Goal: Information Seeking & Learning: Check status

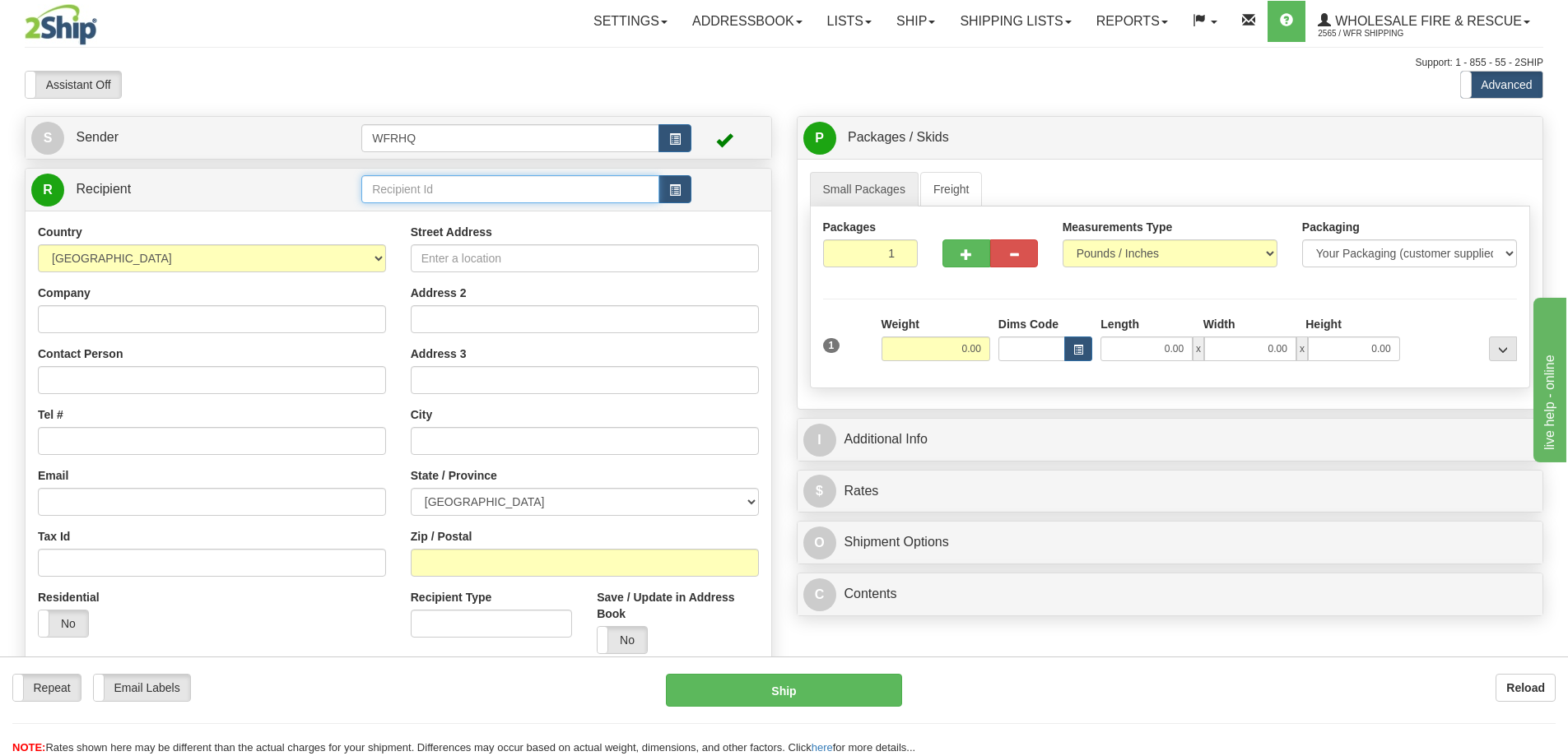
click at [406, 187] on input "text" at bounding box center [510, 189] width 298 height 28
click at [930, 31] on link "Ship" at bounding box center [916, 21] width 63 height 41
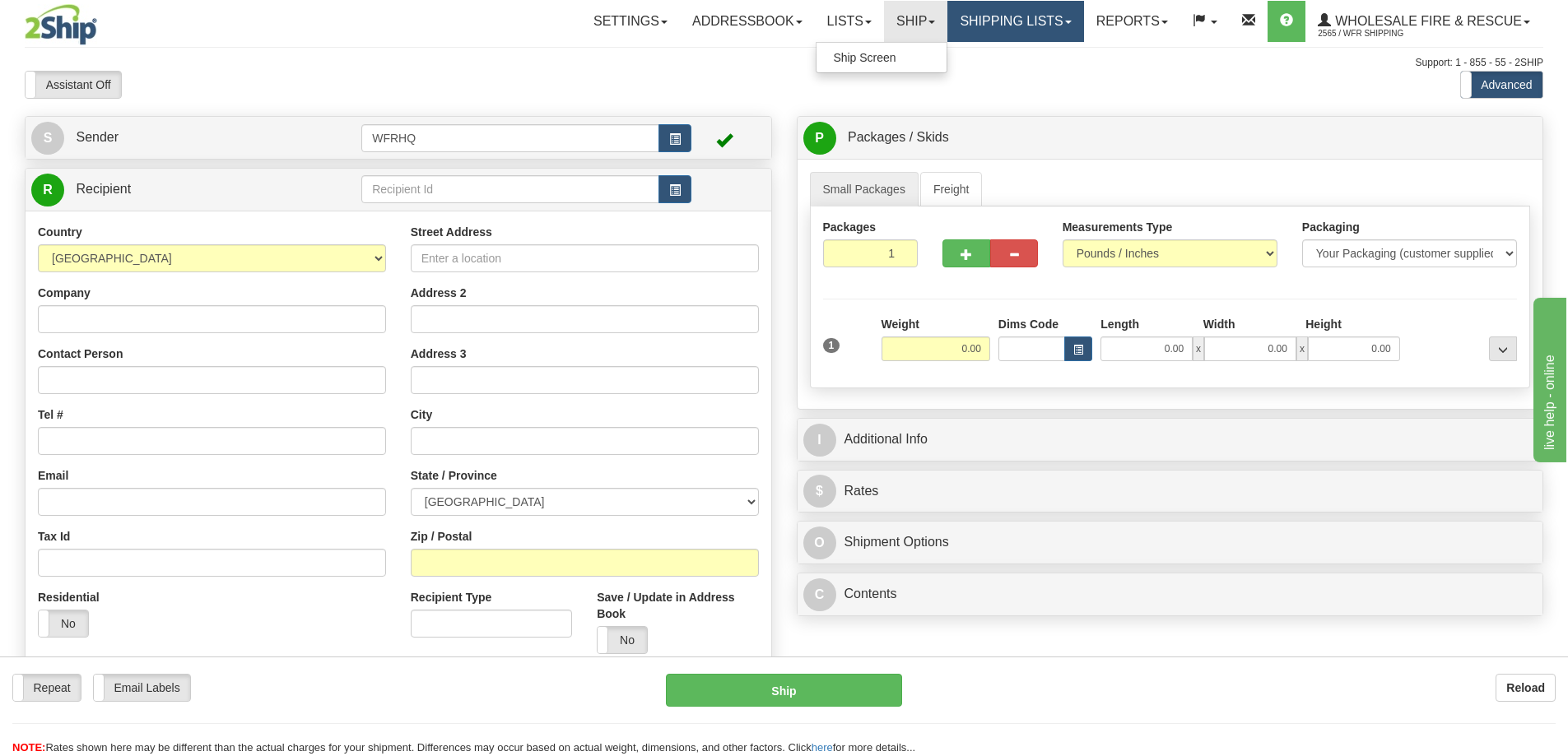
click at [967, 32] on link "Shipping lists" at bounding box center [1015, 21] width 135 height 41
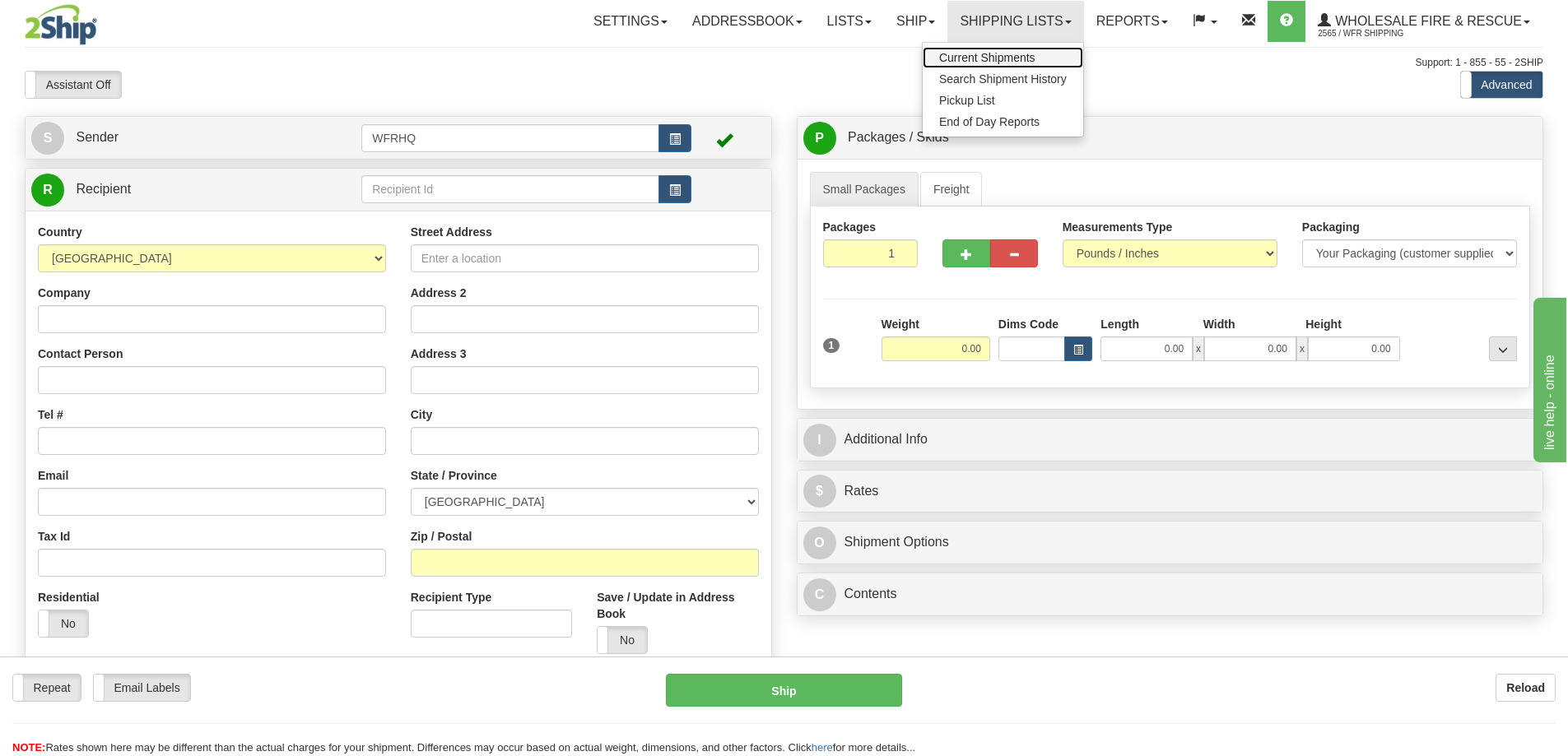
click at [993, 65] on link "Current Shipments" at bounding box center [1002, 57] width 160 height 21
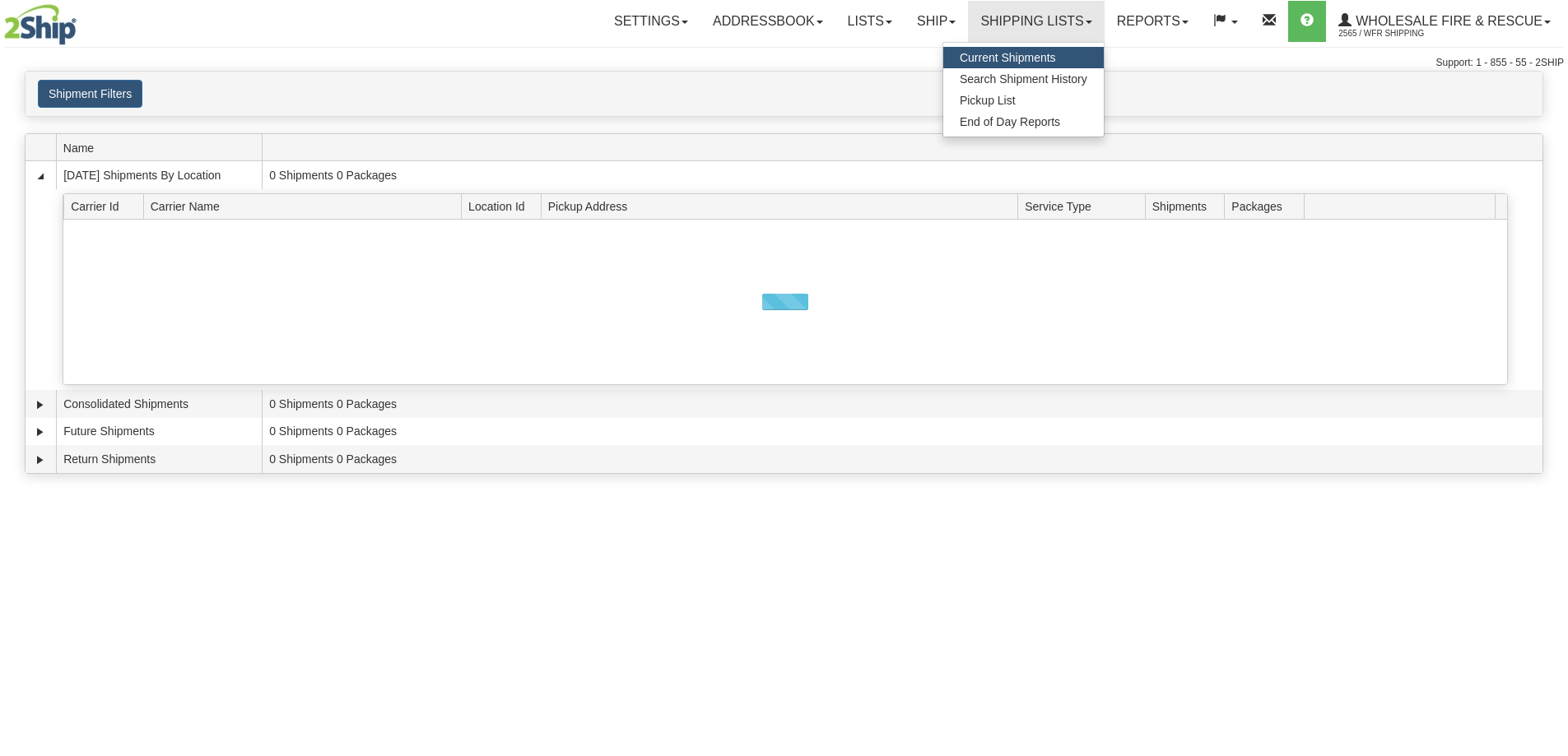
click at [1016, 77] on span "Search Shipment History" at bounding box center [1023, 79] width 128 height 13
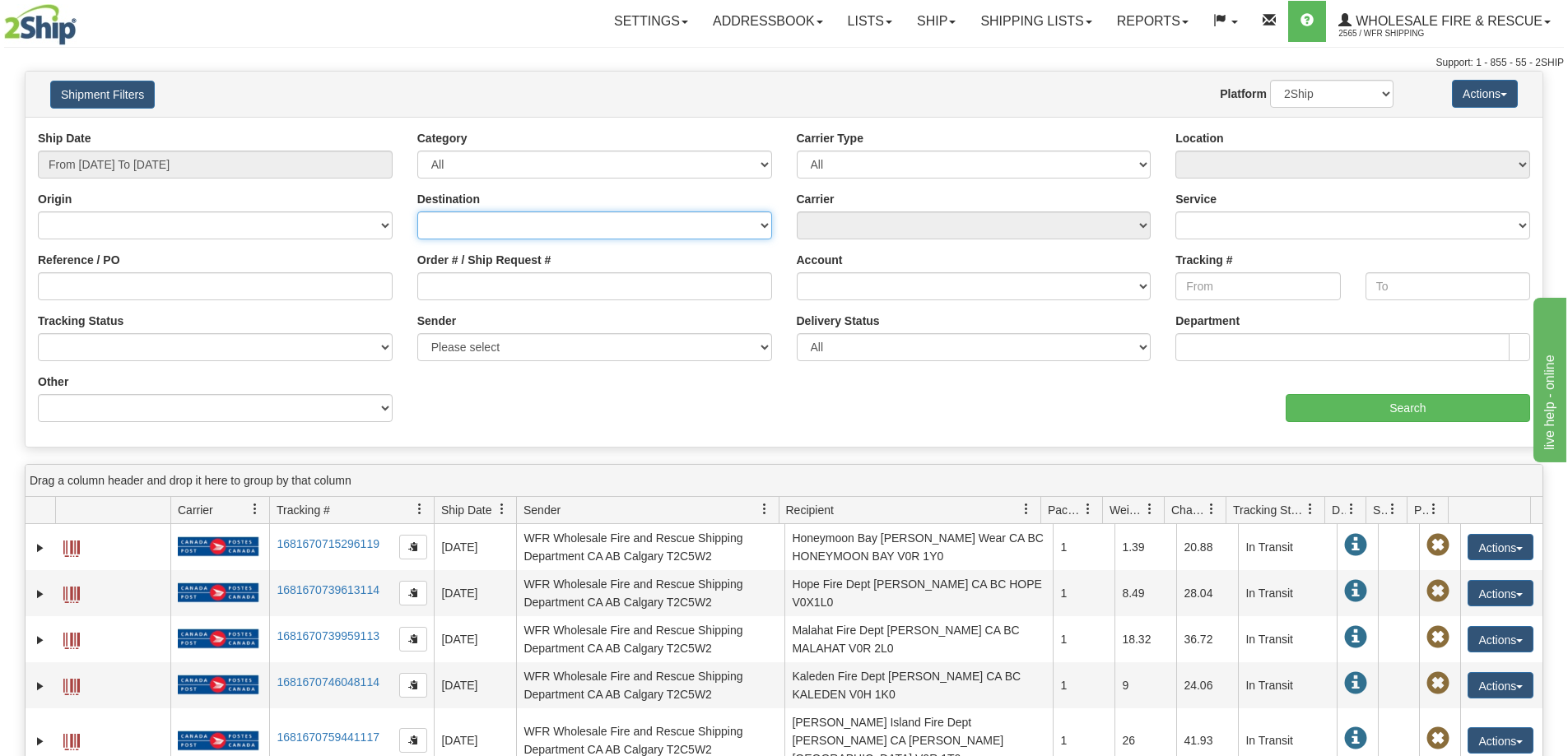
click at [545, 218] on select "Canada United States Mexico Puerto Rico Romania Australia New Zealand SouthAfri…" at bounding box center [594, 225] width 355 height 28
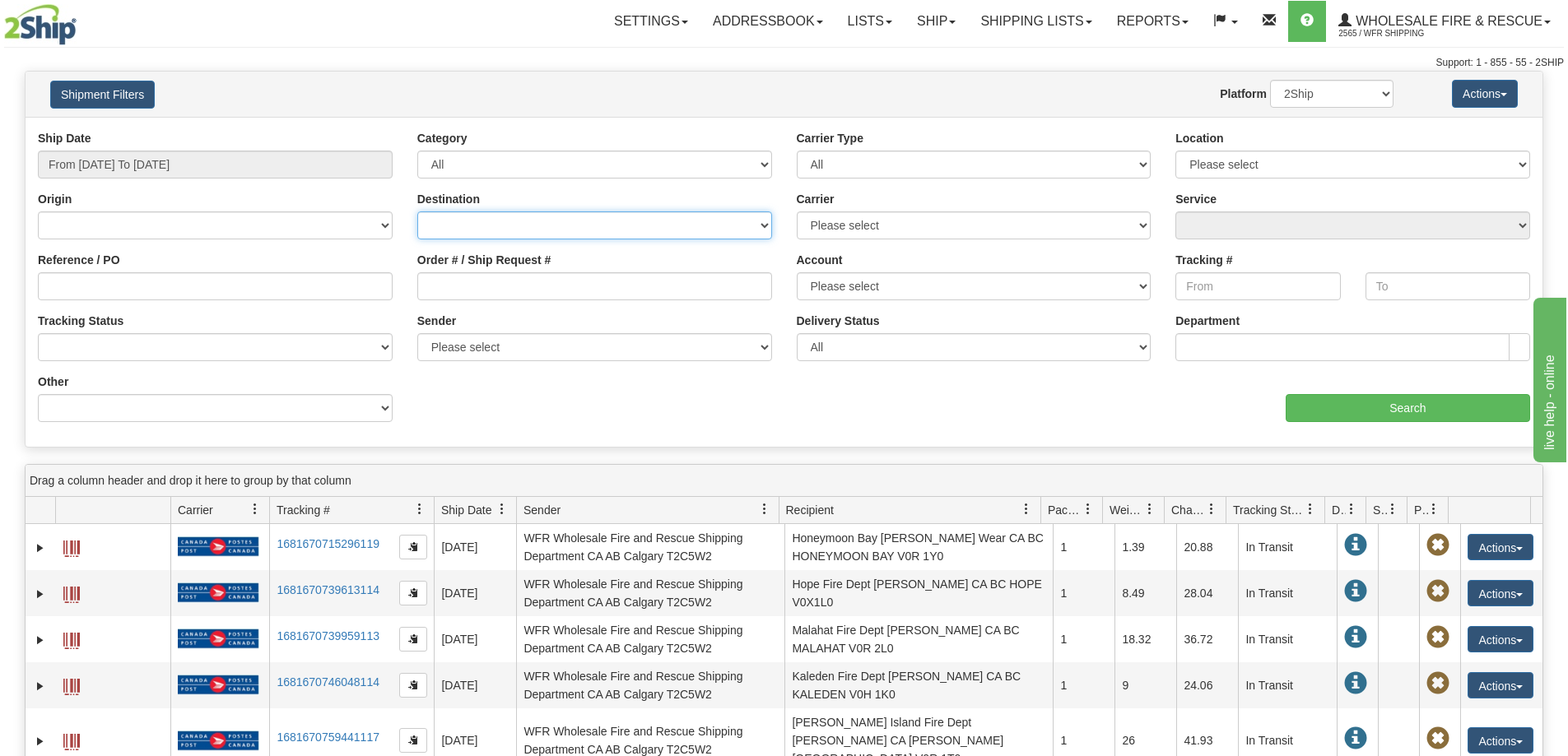
select select "CA"
click at [417, 212] on select "Canada United States Mexico Puerto Rico Romania Australia New Zealand SouthAfri…" at bounding box center [594, 225] width 355 height 28
click at [1215, 158] on select "Please select WFR Headquarters" at bounding box center [1352, 164] width 355 height 28
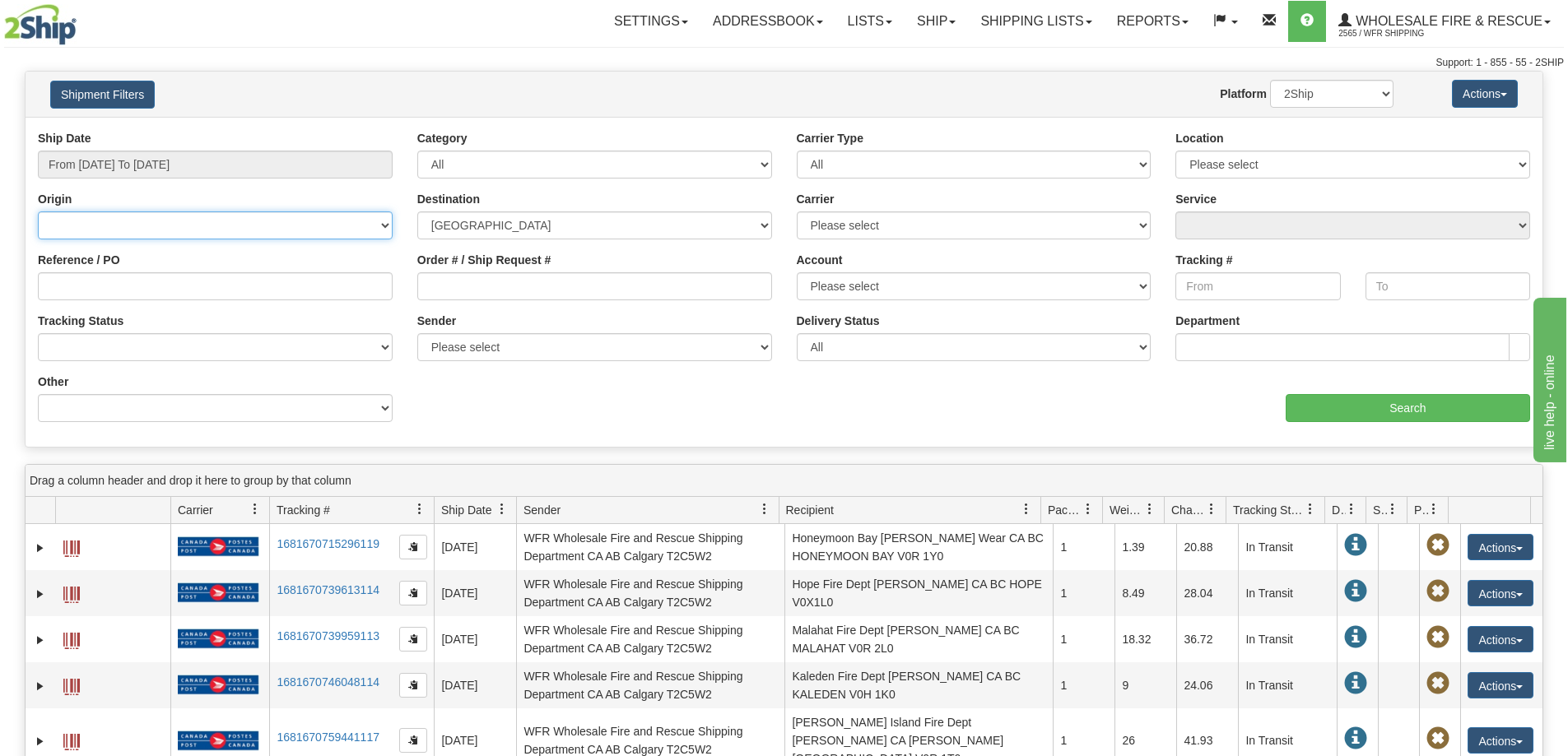
click at [193, 223] on select "Canada United States Mexico Puerto Rico Romania Australia New Zealand SouthAfri…" at bounding box center [216, 225] width 355 height 28
click at [215, 194] on div "Origin Canada United States Mexico Puerto Rico Romania Australia New Zealand So…" at bounding box center [216, 215] width 355 height 49
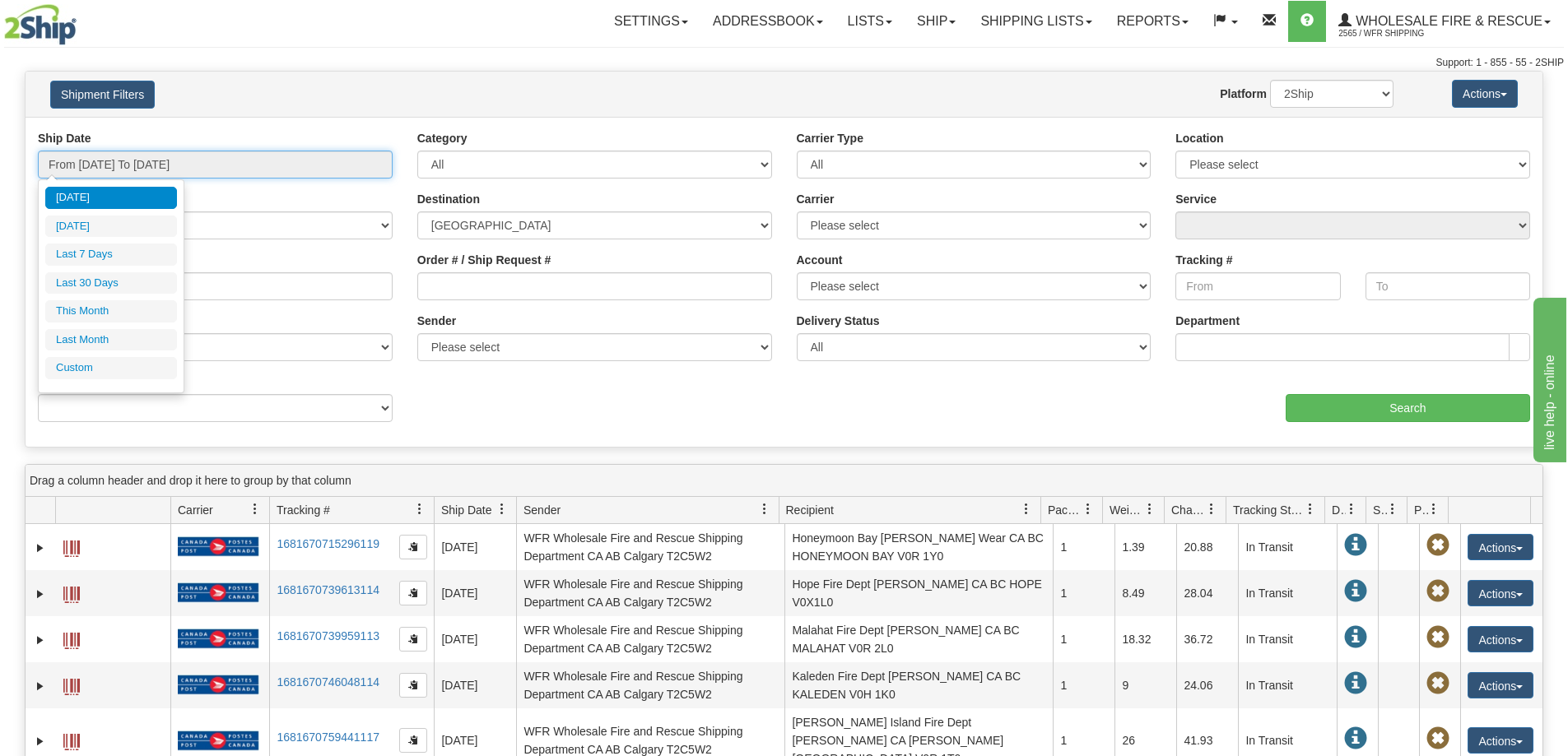
click at [167, 164] on input "From 09/17/2025 To 09/18/2025" at bounding box center [216, 164] width 355 height 28
click at [98, 253] on li "Last 7 Days" at bounding box center [111, 254] width 132 height 22
type input "From 09/12/2025 To 09/18/2025"
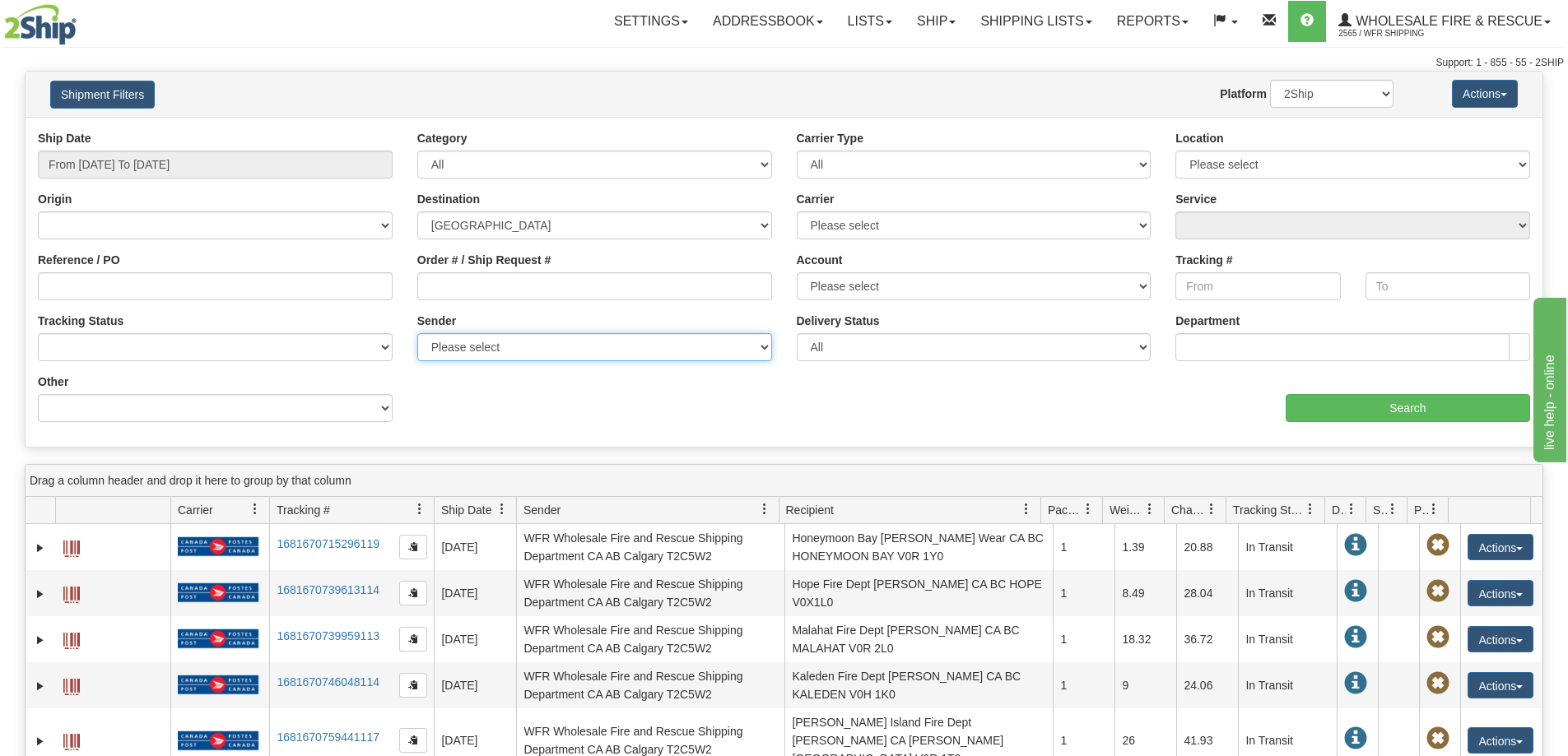
click at [574, 345] on select "Please select Willowbunch Town Office - Town of Willowbunch, Kevin Pruden, (CA)…" at bounding box center [594, 346] width 355 height 28
click at [559, 349] on select "Please select Willowbunch Town Office - Town of Willowbunch, Kevin Pruden, (CA)…" at bounding box center [594, 346] width 355 height 28
click at [557, 350] on select "Please select Willowbunch Town Office - Town of Willowbunch, Kevin Pruden, (CA)…" at bounding box center [594, 346] width 355 height 28
select select "153633"
click at [417, 333] on select "Please select Willowbunch Town Office - Town of Willowbunch, Kevin Pruden, (CA)…" at bounding box center [594, 346] width 355 height 28
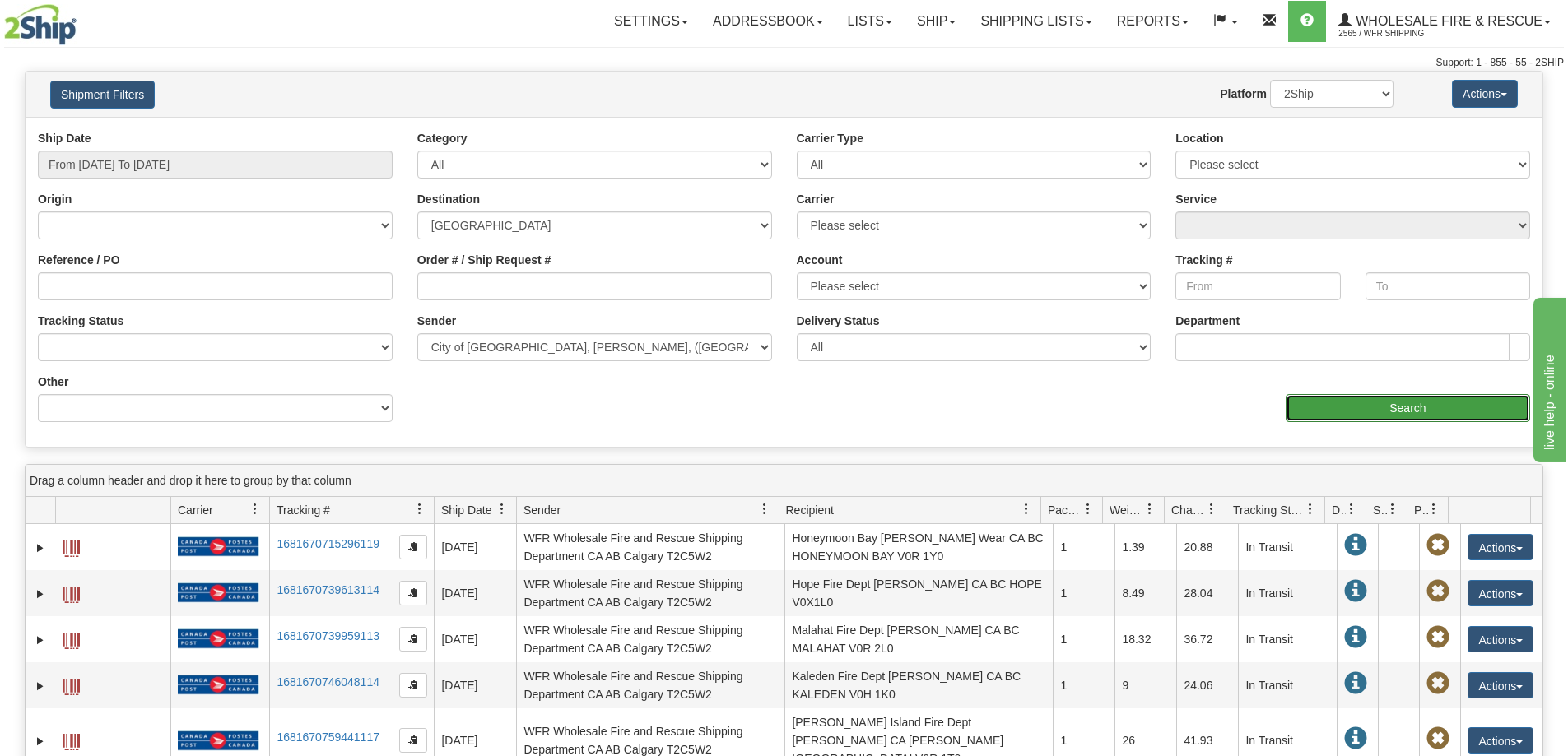
click at [1414, 417] on input "Search" at bounding box center [1408, 407] width 244 height 28
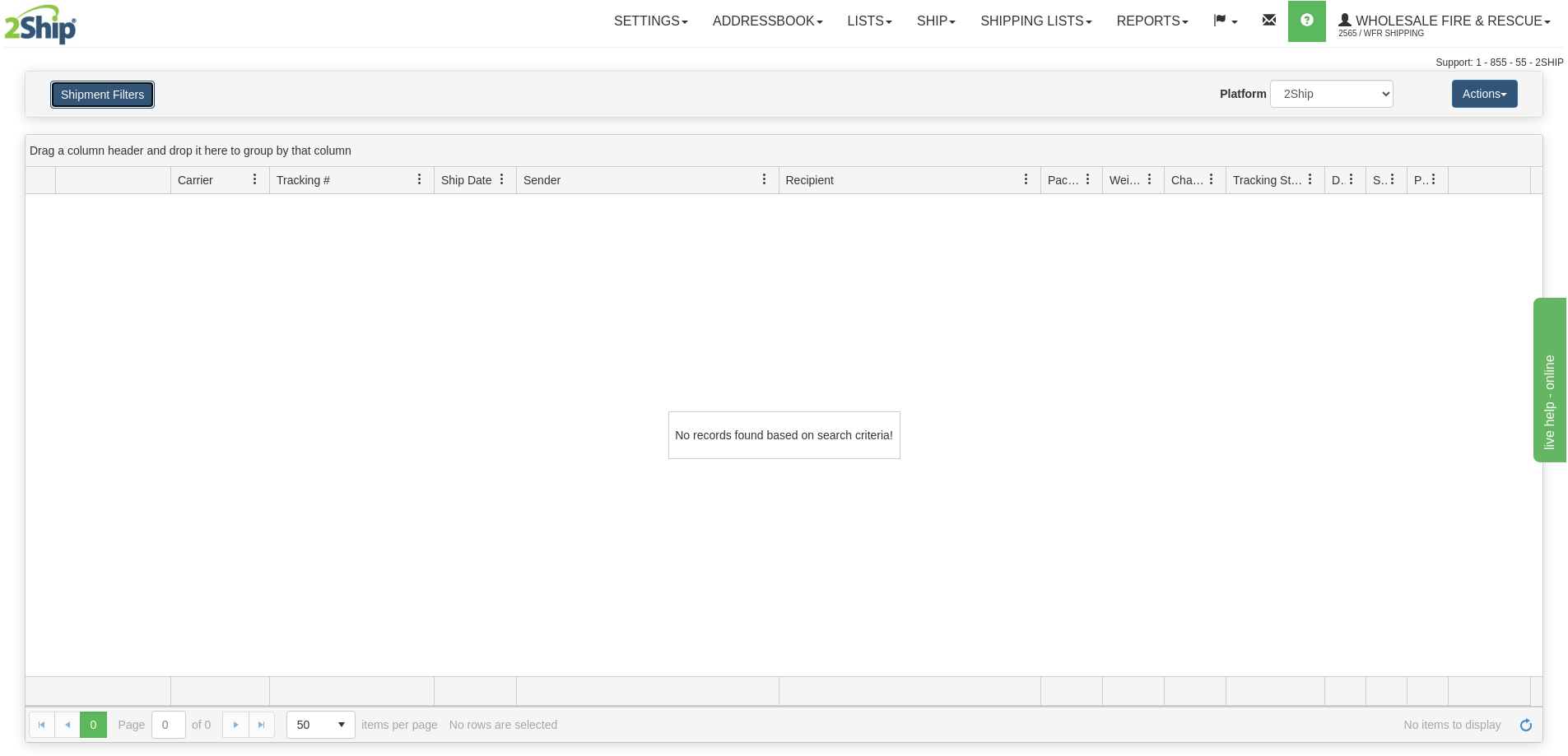
click at [105, 102] on button "Shipment Filters" at bounding box center [103, 94] width 105 height 28
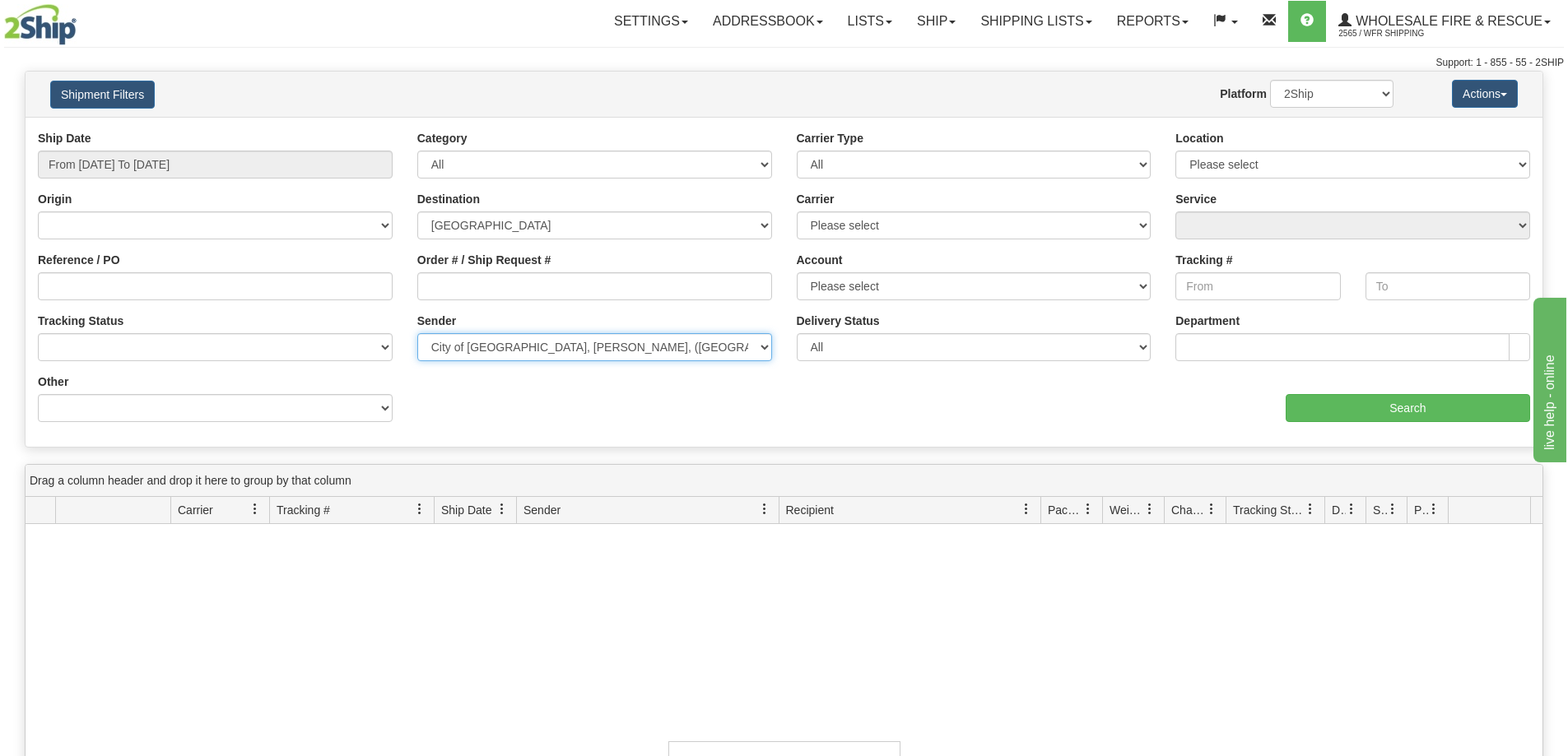
click at [536, 345] on select "Please select Willowbunch Town Office - Town of Willowbunch, Kevin Pruden, (CA)…" at bounding box center [594, 346] width 355 height 28
select select
click at [417, 333] on select "Please select Willowbunch Town Office - Town of Willowbunch, Kevin Pruden, (CA)…" at bounding box center [594, 346] width 355 height 28
click at [555, 412] on div "Ship Date From 09/12/2025 To 09/18/2025 Category All Inbound Outbound Carrier T…" at bounding box center [784, 281] width 1516 height 304
click at [276, 422] on div "Other Billing Account # Billing Type BOL # (LTL) Commodity Or Documents Consoli…" at bounding box center [216, 404] width 380 height 61
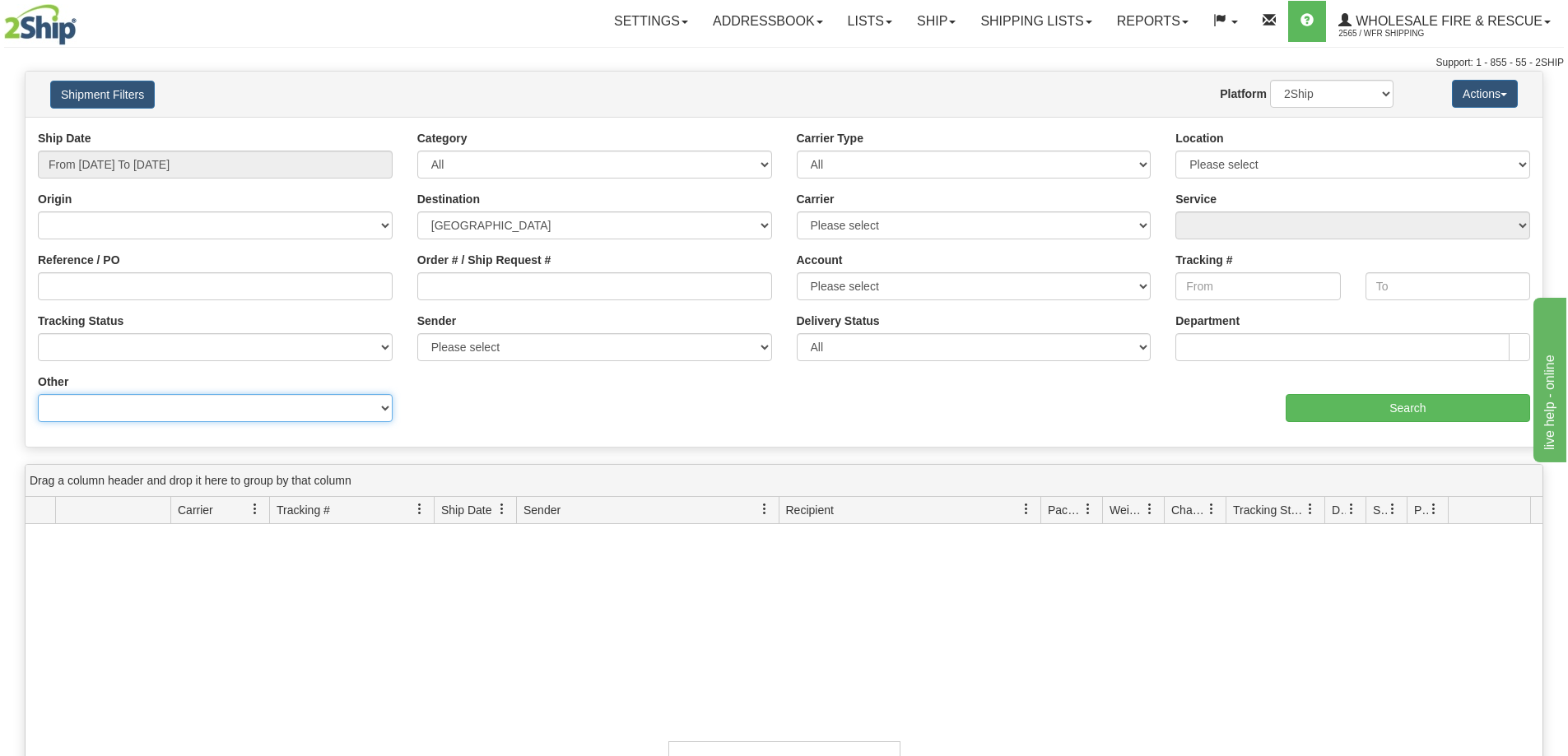
click at [275, 407] on select "Billing Account # Billing Type BOL # (LTL) Commodity Or Documents Consolidation…" at bounding box center [216, 407] width 355 height 28
click at [577, 409] on div "Ship Date From 09/12/2025 To 09/18/2025 Category All Inbound Outbound Carrier T…" at bounding box center [784, 281] width 1516 height 304
click at [258, 349] on select "No Tracking Info Delivered In Transit Out For Delivery Exception Partial Delive…" at bounding box center [216, 346] width 355 height 28
click at [548, 396] on div "Ship Date From 09/12/2025 To 09/18/2025 Category All Inbound Outbound Carrier T…" at bounding box center [784, 281] width 1516 height 304
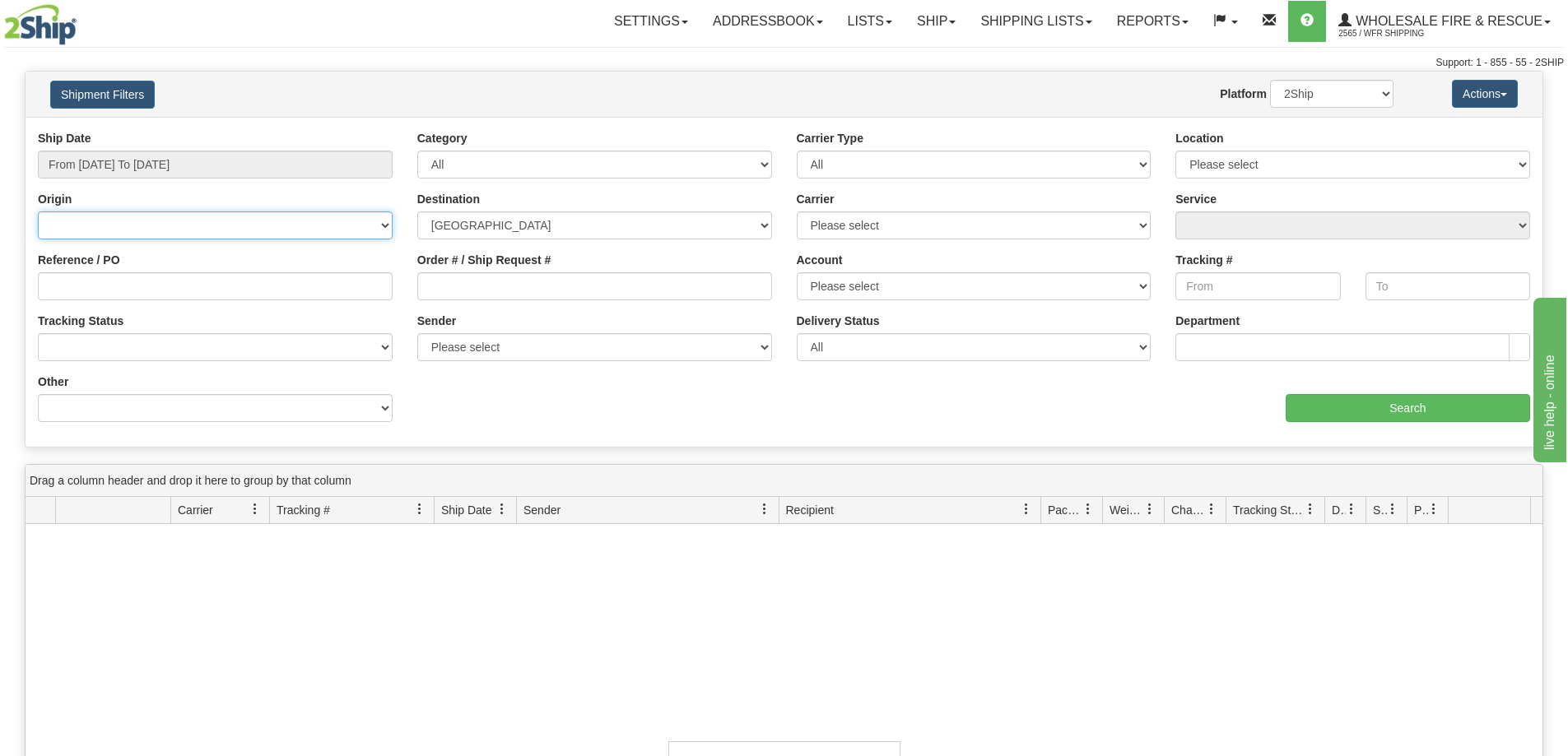
click at [327, 219] on select "Canada United States Mexico Puerto Rico Romania Australia New Zealand SouthAfri…" at bounding box center [216, 225] width 355 height 28
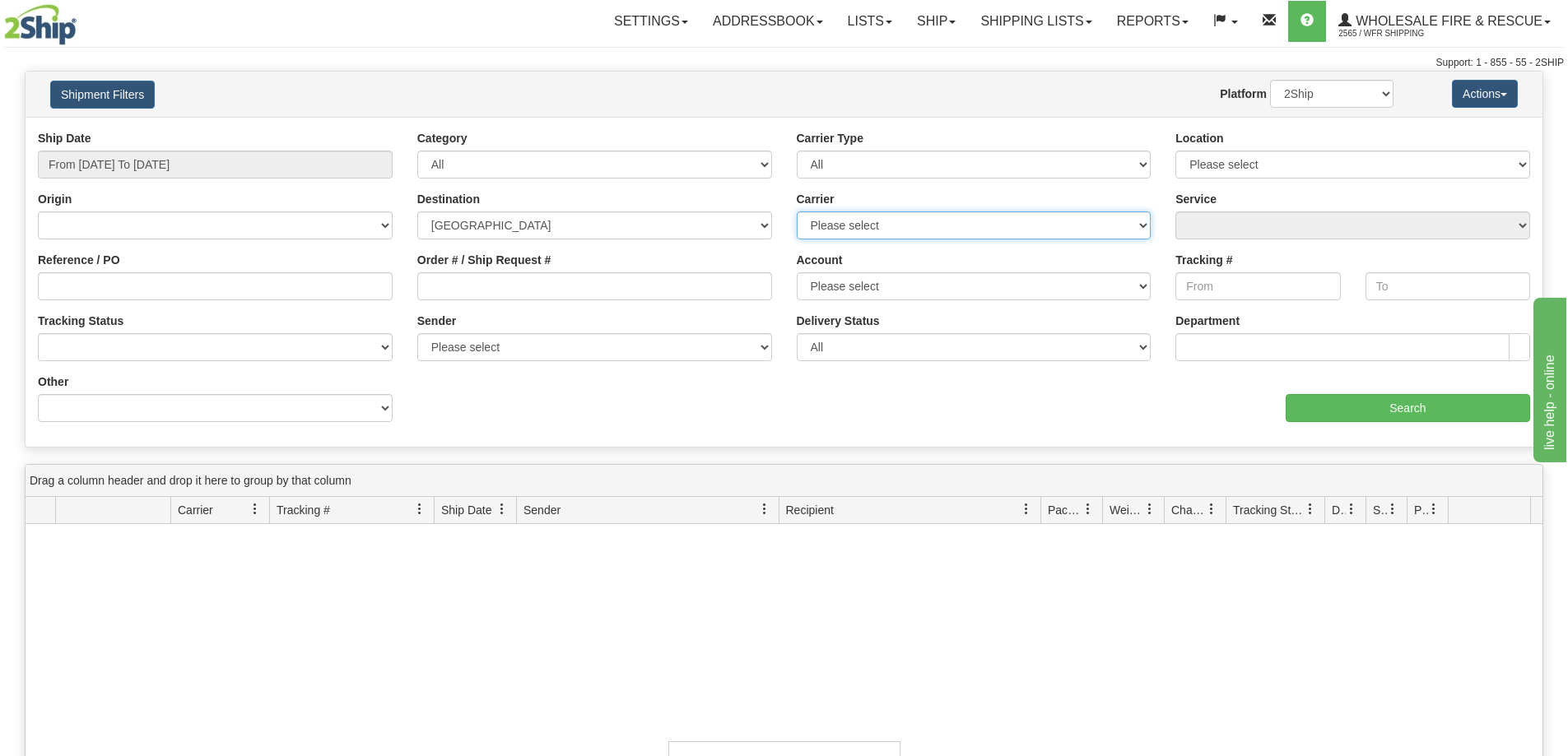
click at [836, 221] on select "Please select 2SHIP LTL Ace Courier Buffalo Air Canada Post Canadian Freightway…" at bounding box center [974, 225] width 355 height 28
click at [833, 221] on select "Please select 2SHIP LTL Ace Courier Buffalo Air Canada Post Canadian Freightway…" at bounding box center [974, 225] width 355 height 28
click at [920, 27] on link "Ship" at bounding box center [936, 21] width 63 height 41
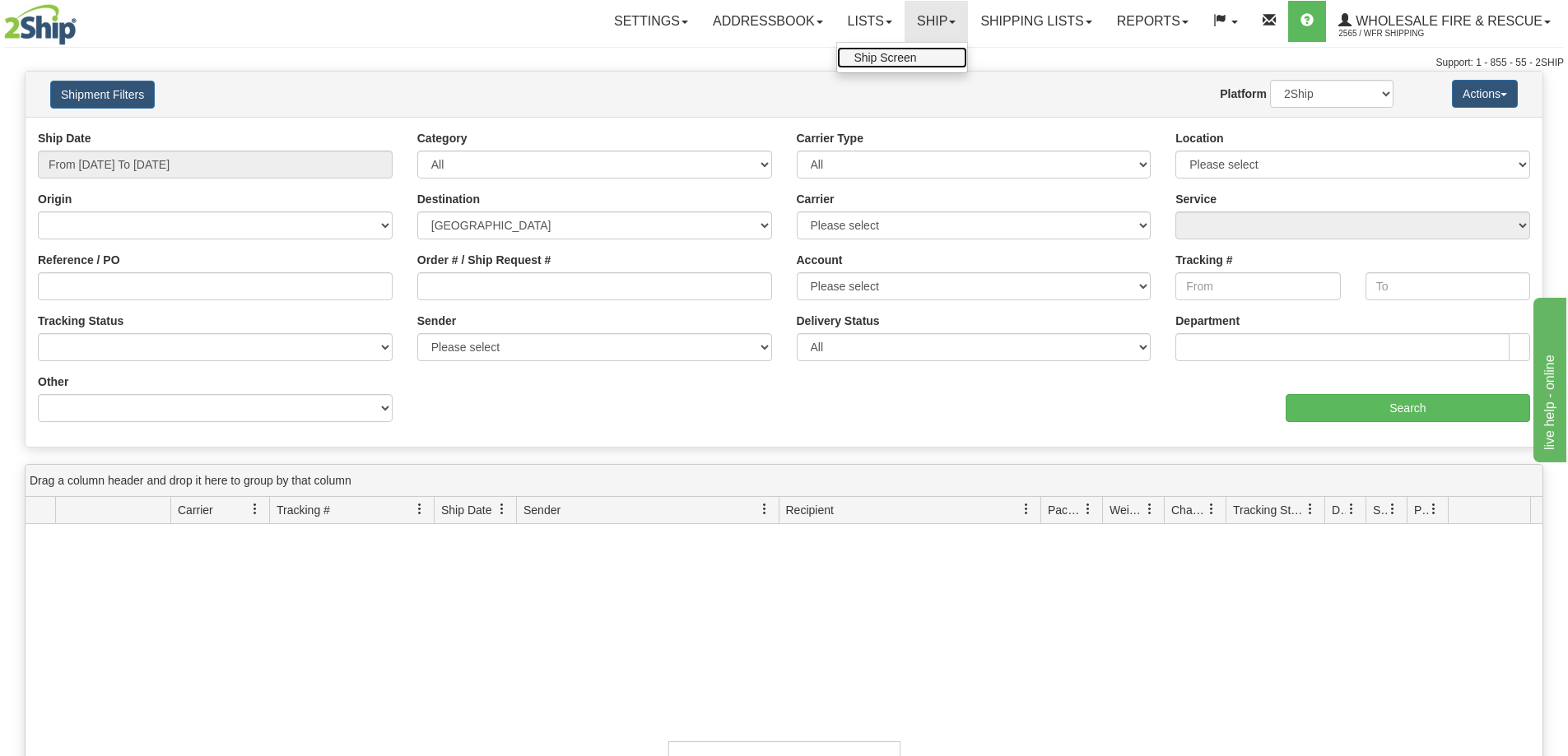
click at [902, 66] on link "Ship Screen" at bounding box center [901, 57] width 130 height 21
